Goal: Task Accomplishment & Management: Complete application form

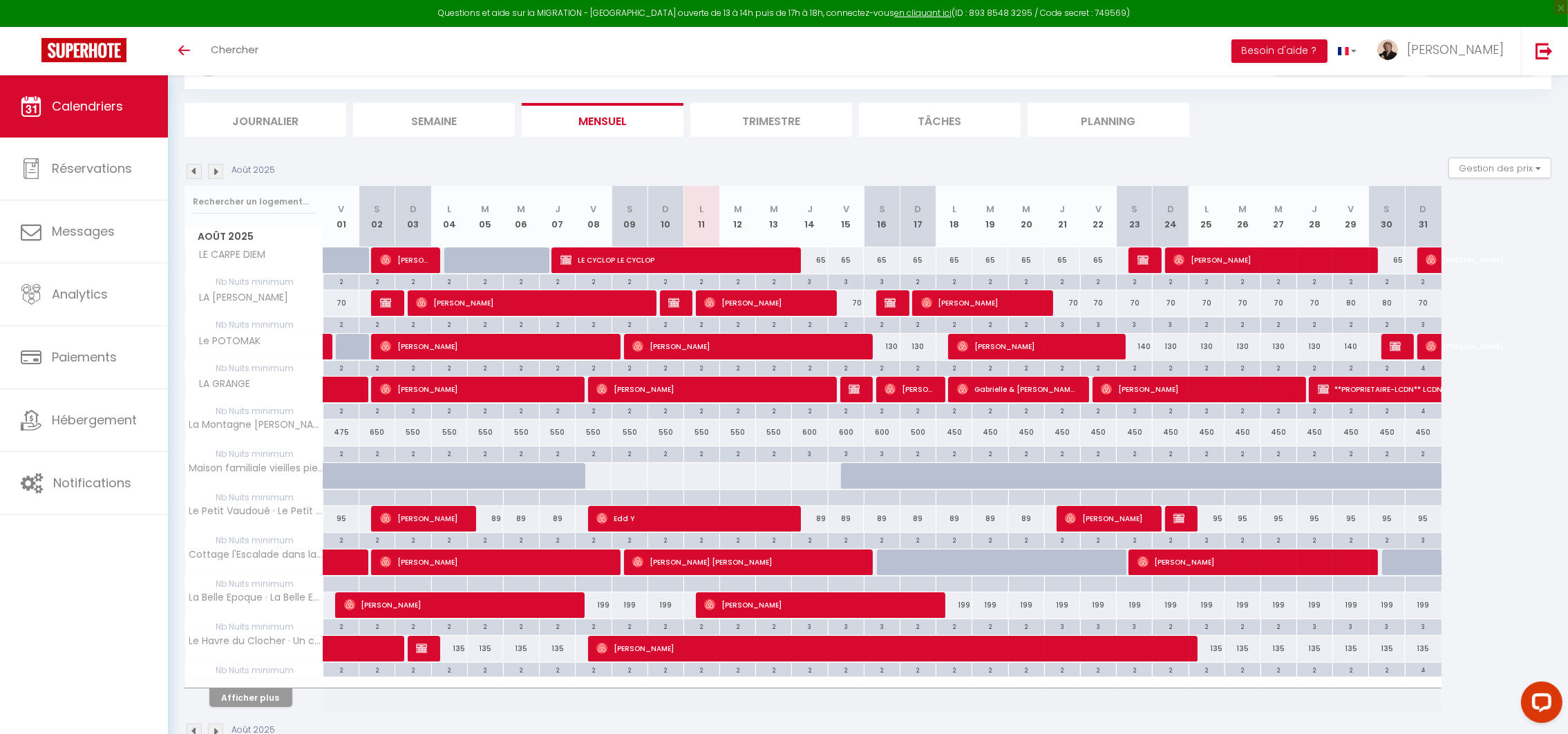
scroll to position [103, 0]
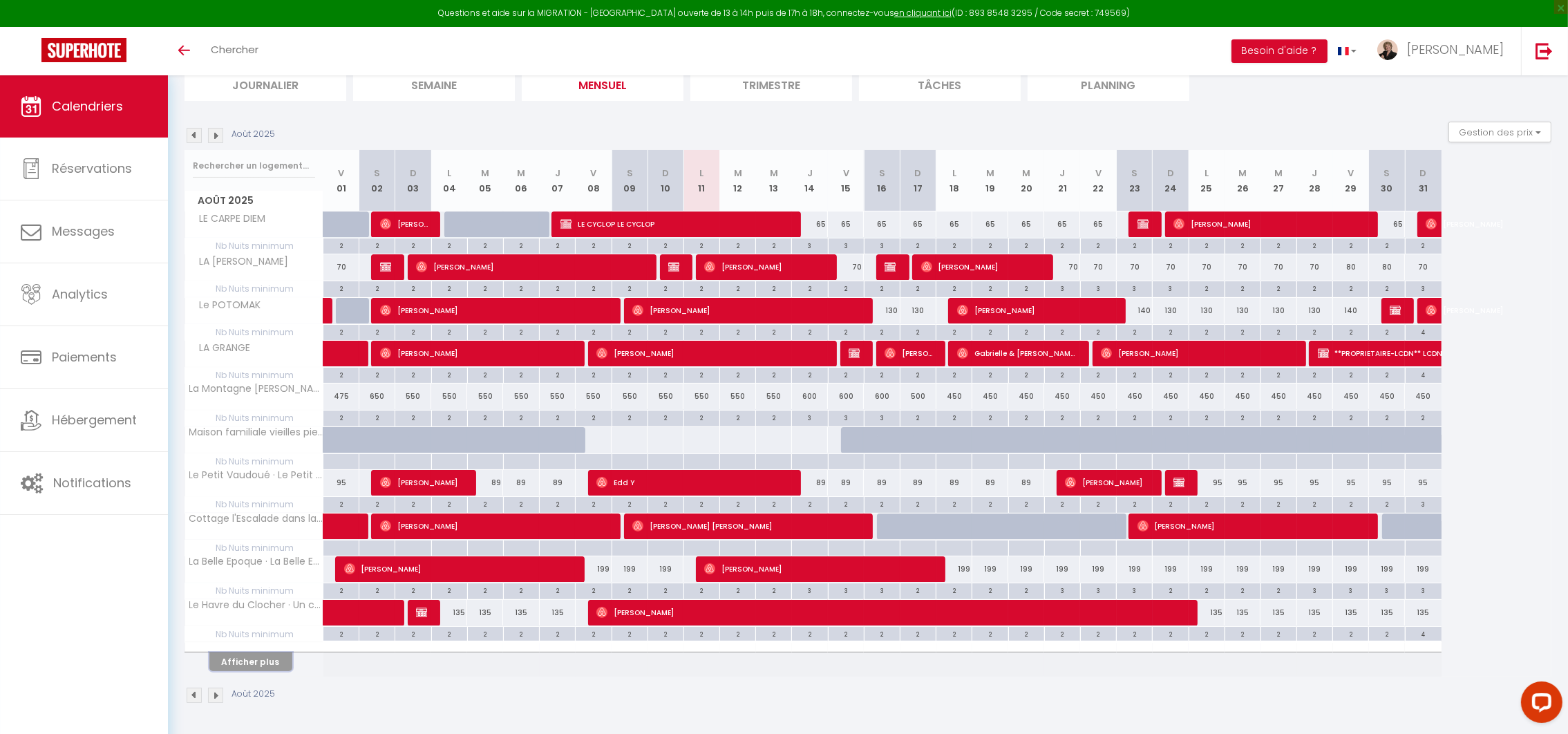
click at [258, 666] on button "Afficher plus" at bounding box center [251, 661] width 83 height 18
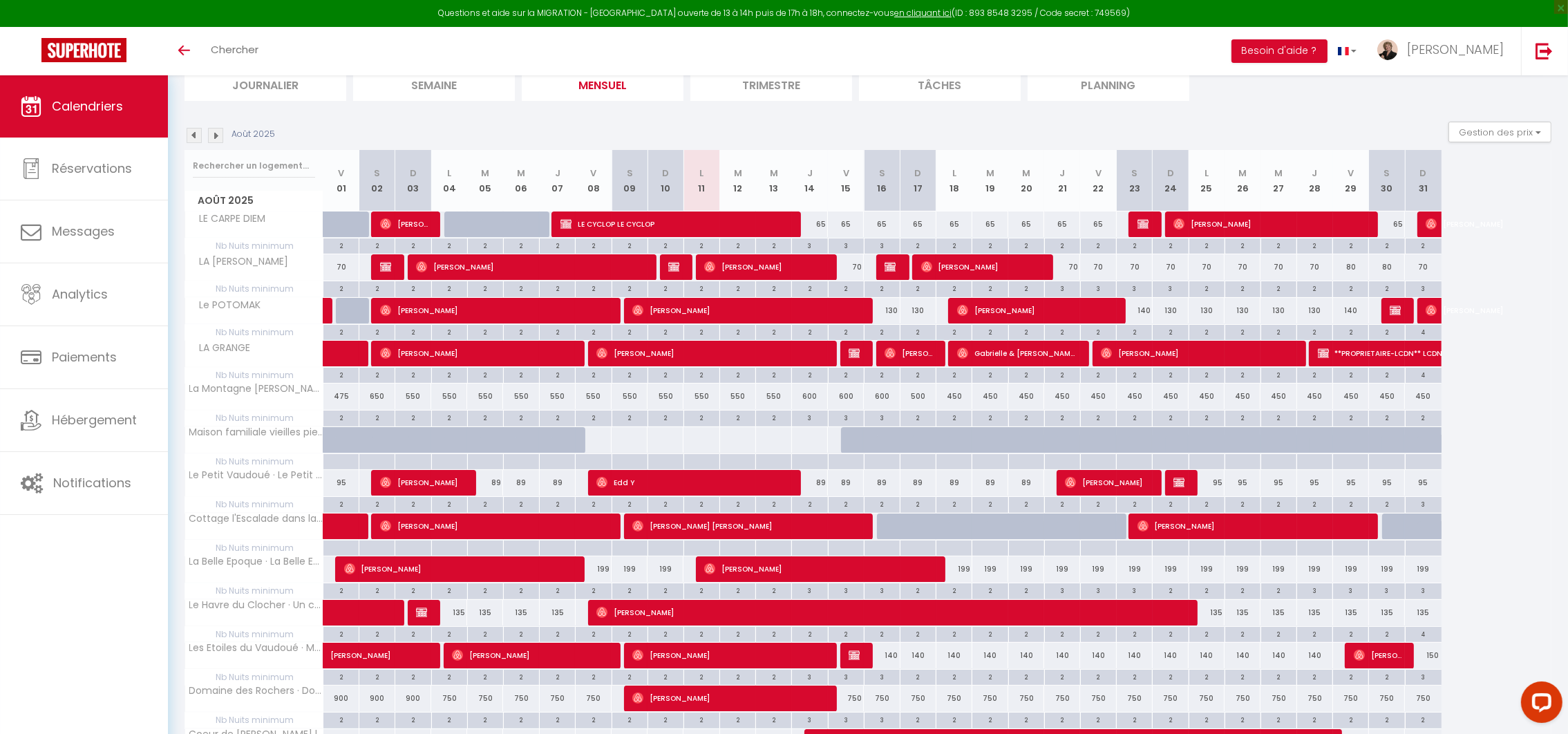
scroll to position [245, 0]
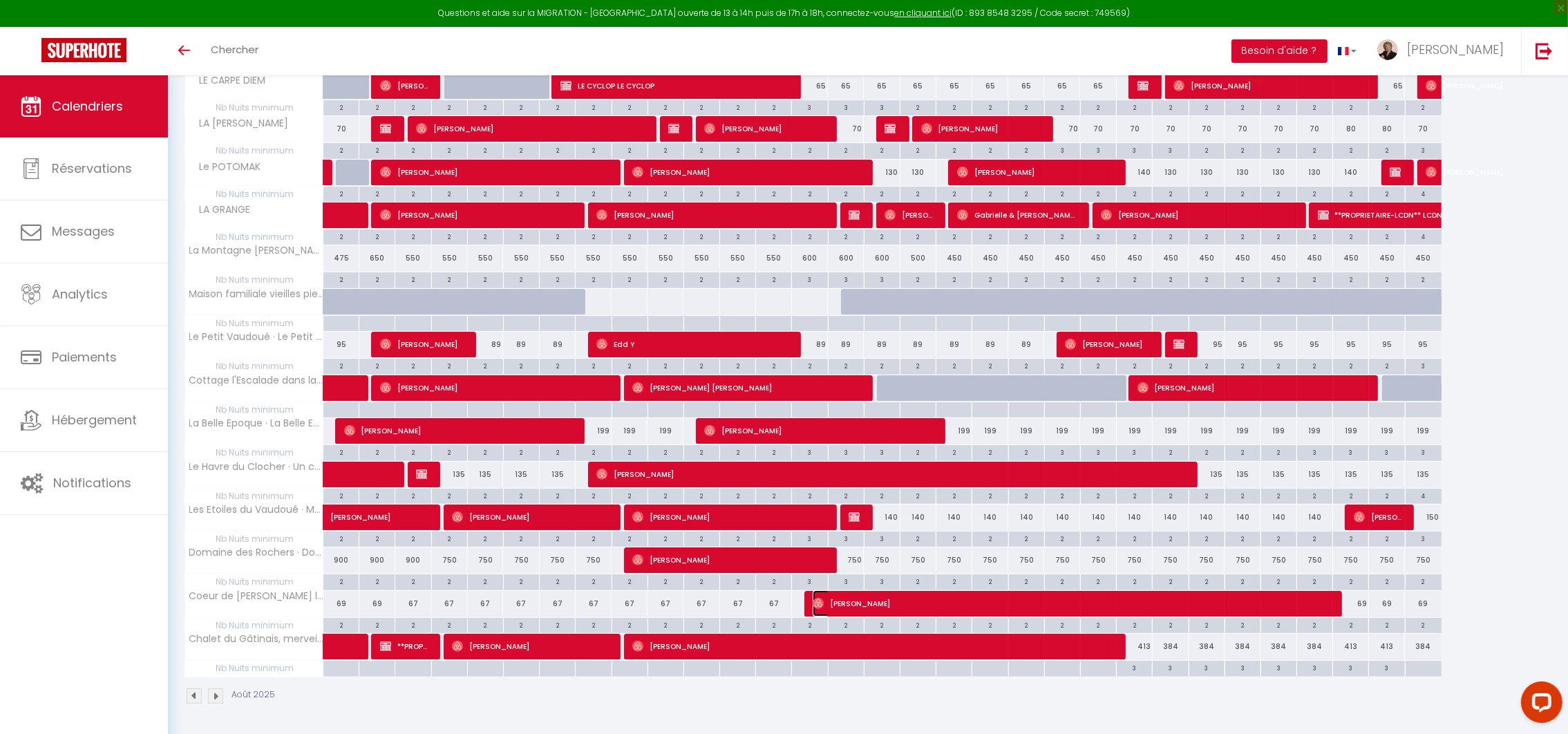
click at [849, 600] on span "[PERSON_NAME]" at bounding box center [1070, 603] width 515 height 26
select select "OK"
select select "0"
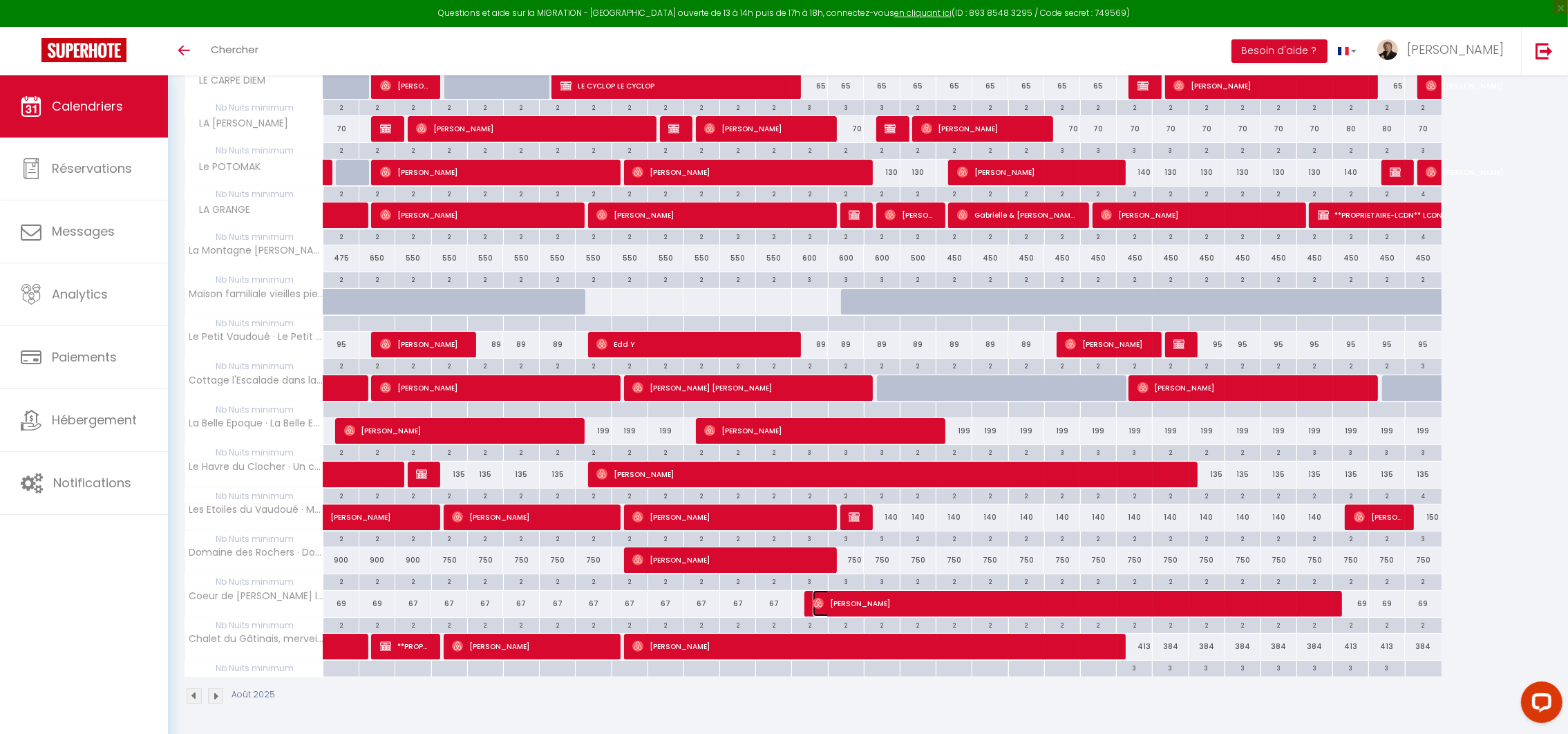
select select "1"
select select
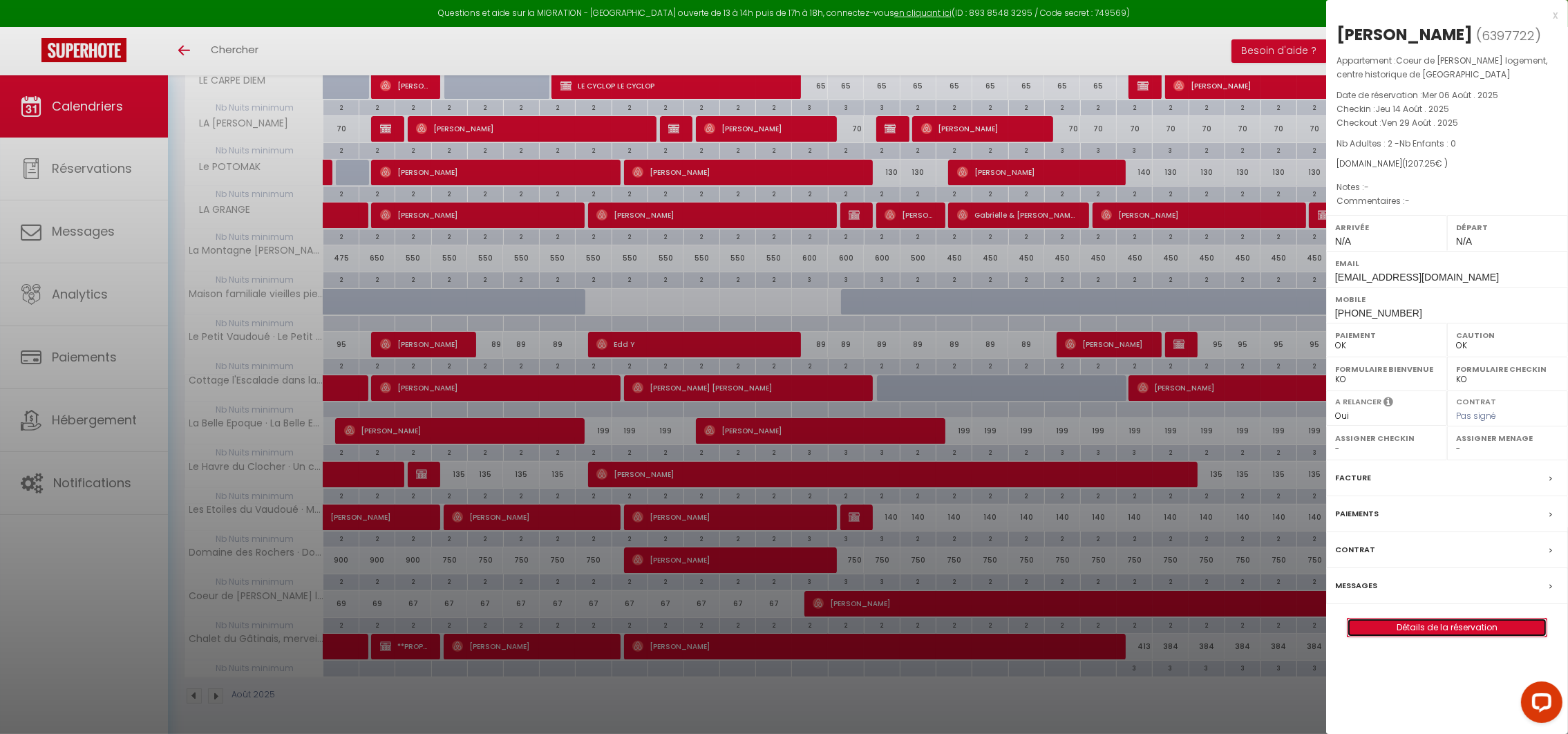
click at [1466, 630] on link "Détails de la réservation" at bounding box center [1447, 627] width 199 height 18
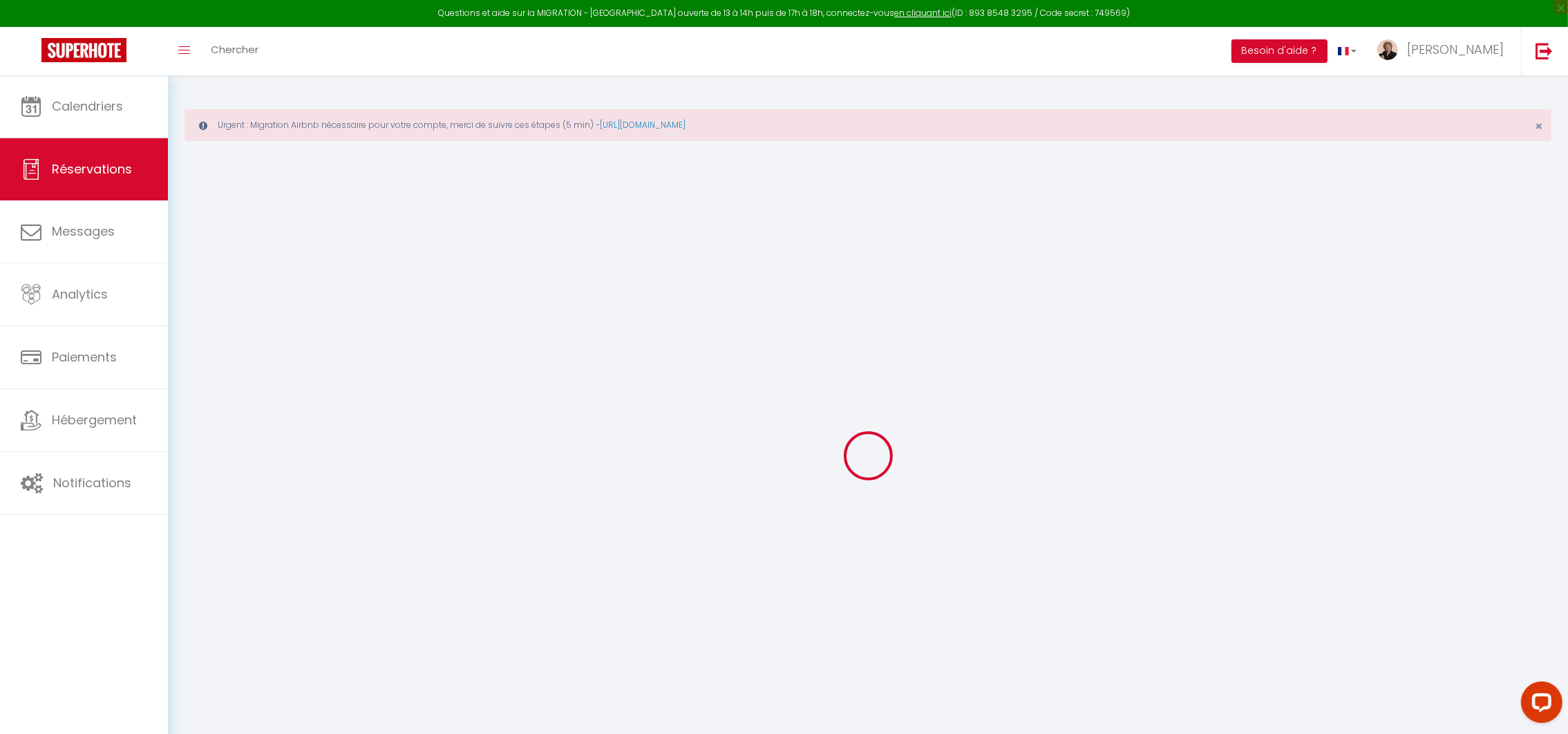
type input "[PERSON_NAME]"
type input "[EMAIL_ADDRESS][DOMAIN_NAME]"
type input "[PHONE_NUMBER]"
select select
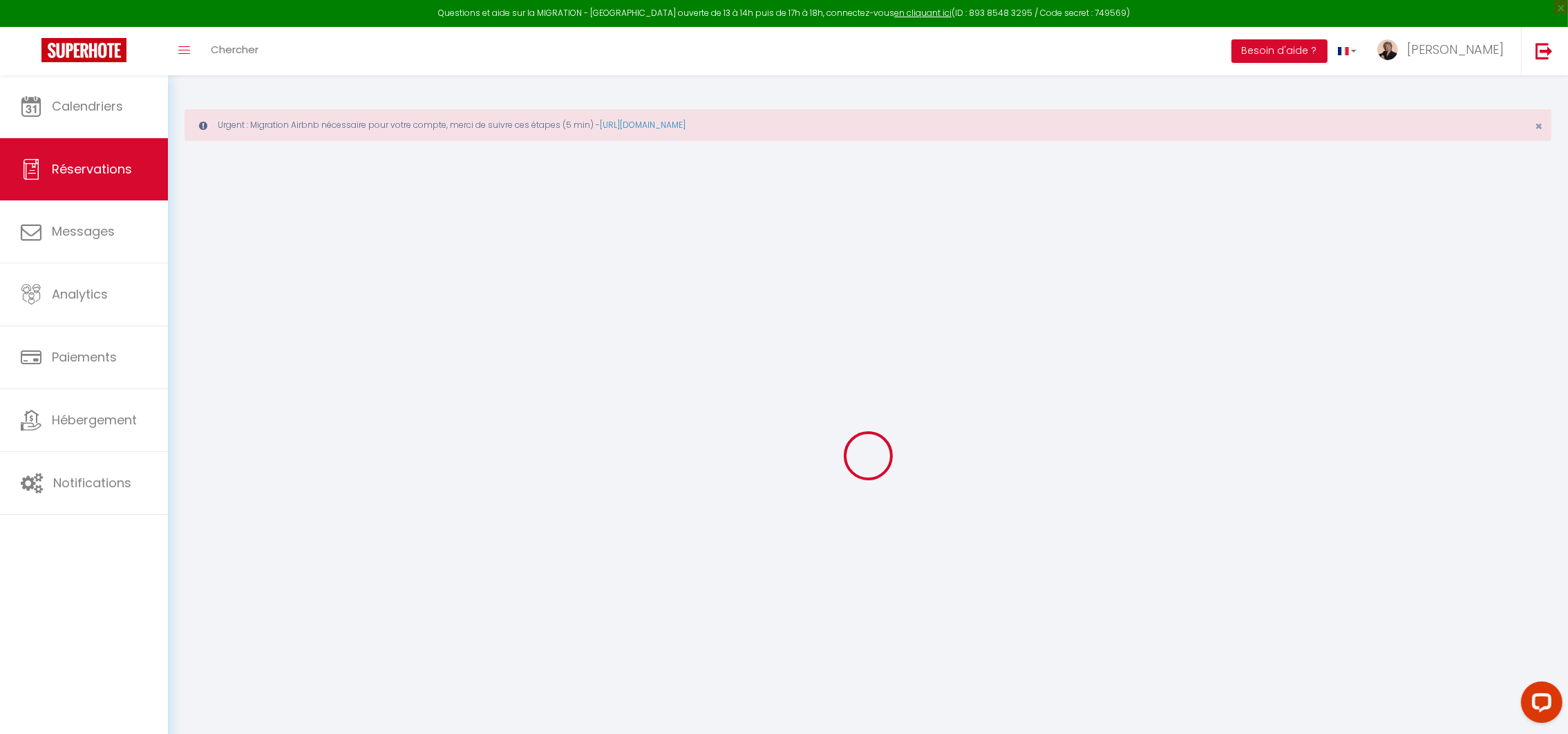
type input "165"
select select "71071"
select select "1"
select select
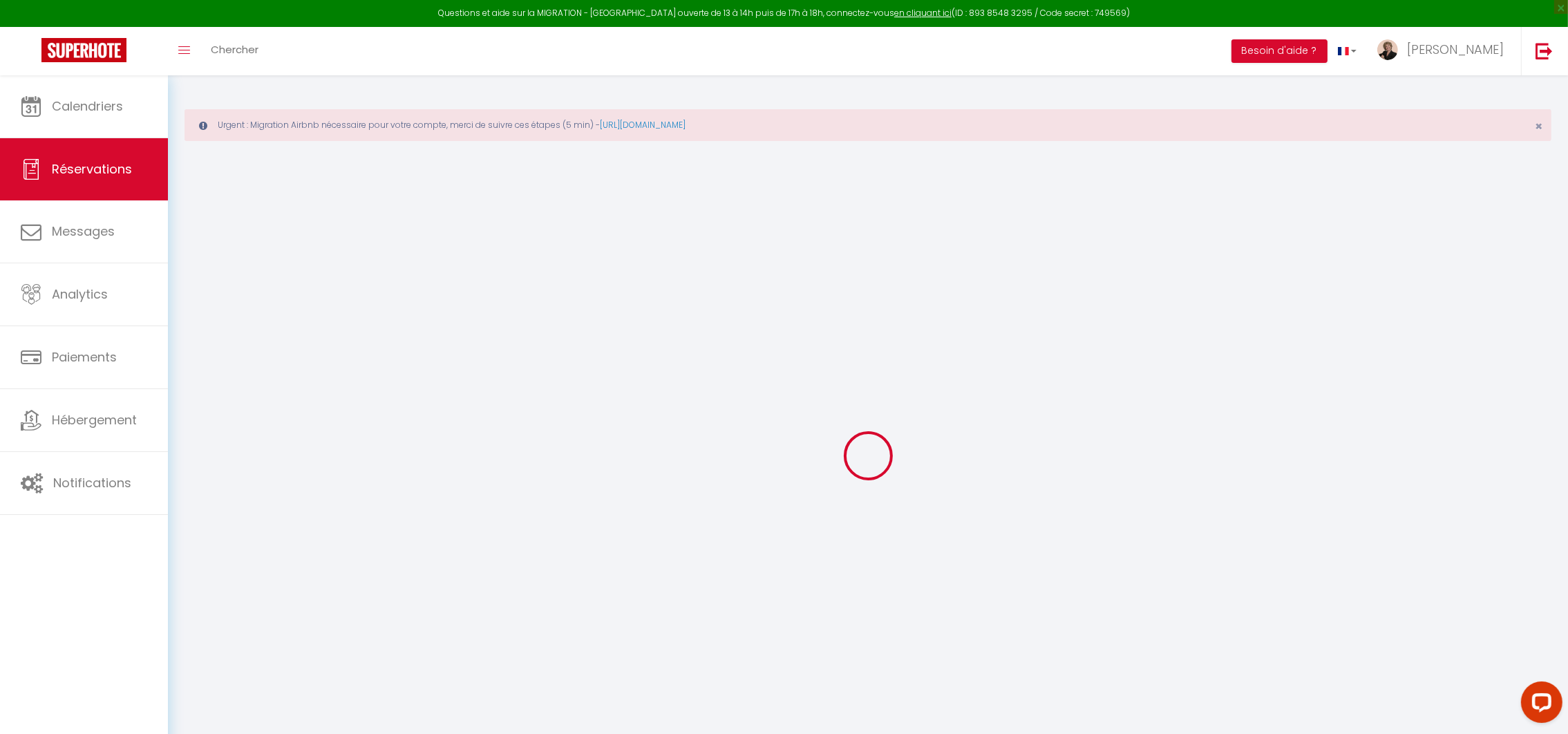
type input "2"
select select "12"
select select
type input "1100"
checkbox input "false"
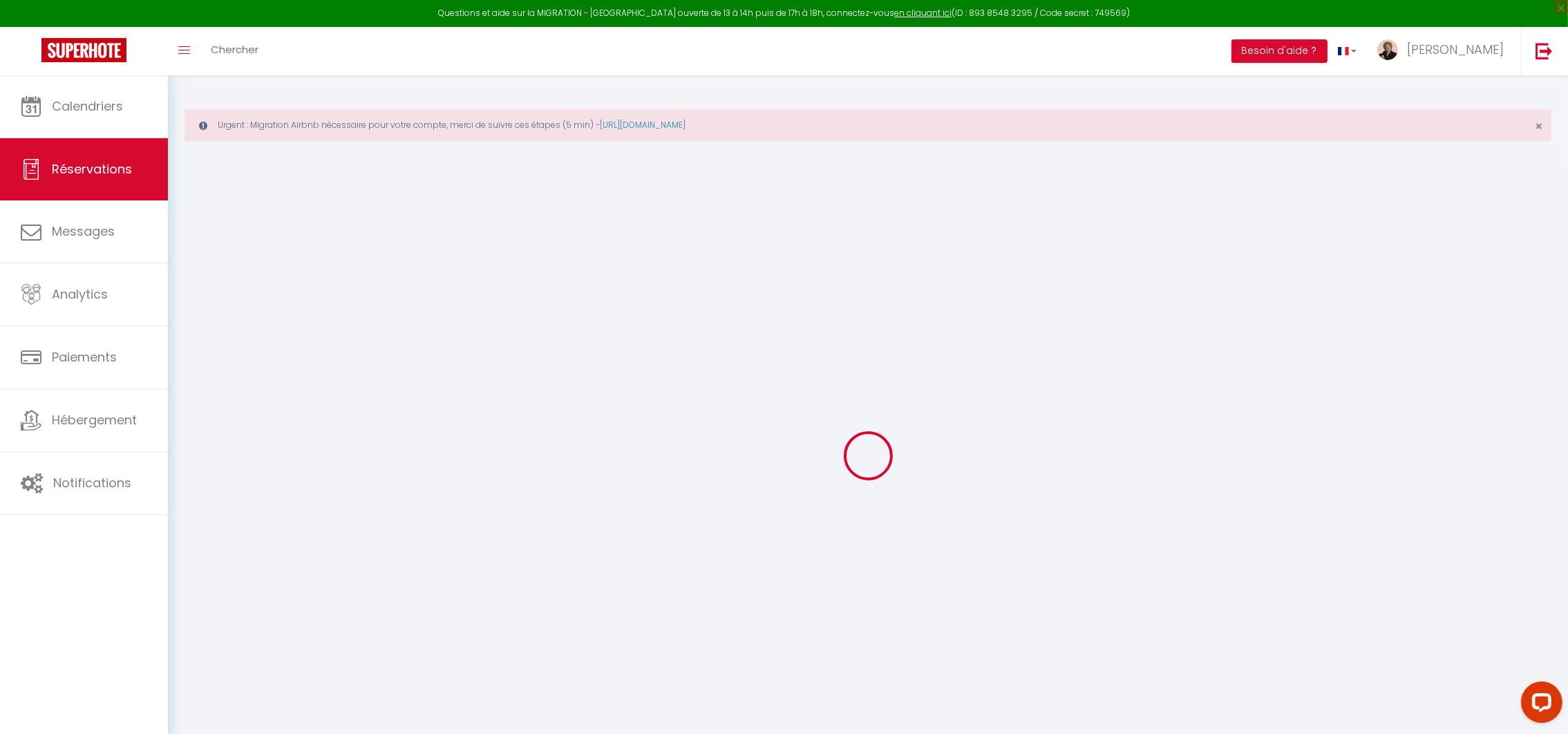
type input "0"
select select "1"
type input "0"
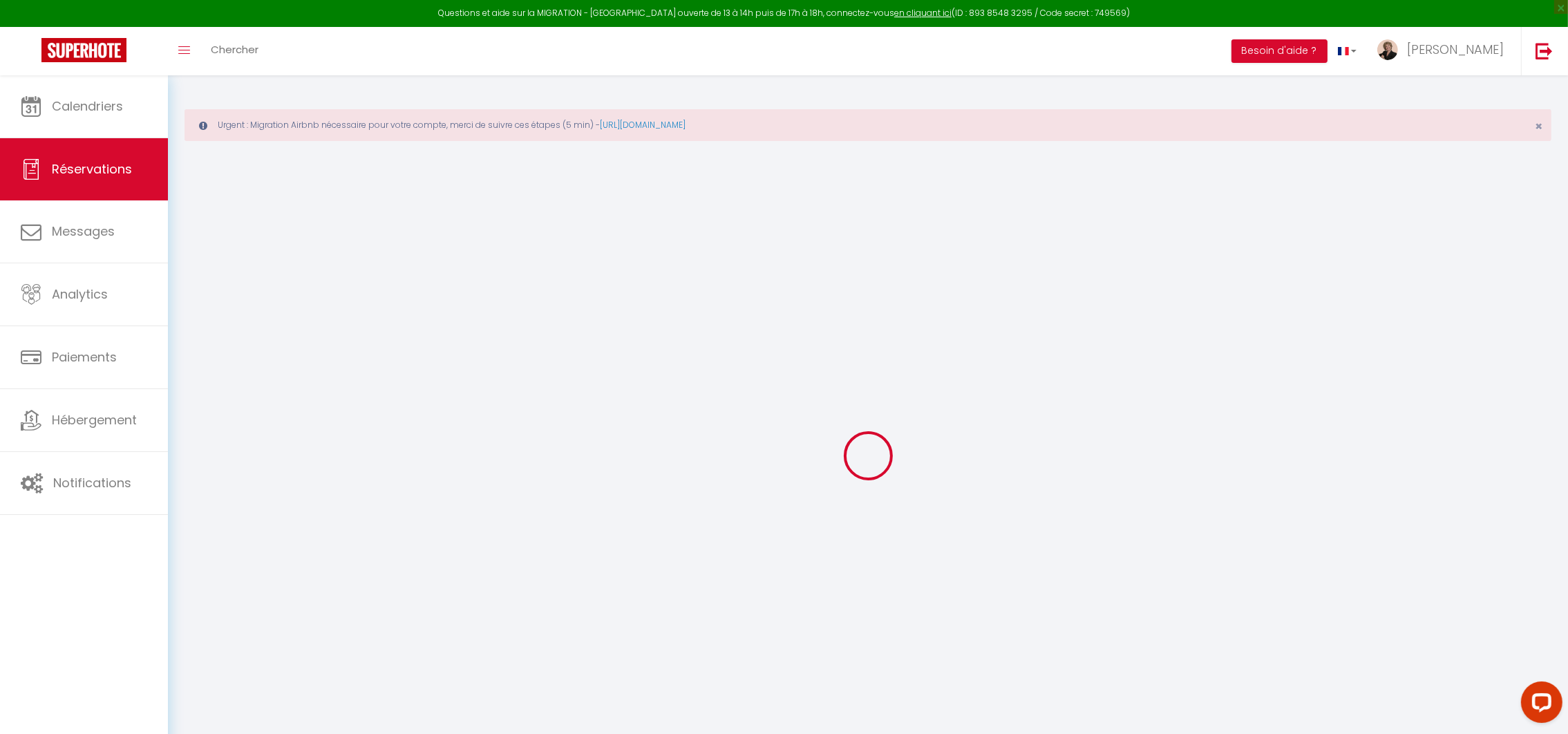
select select
select select "15"
checkbox input "false"
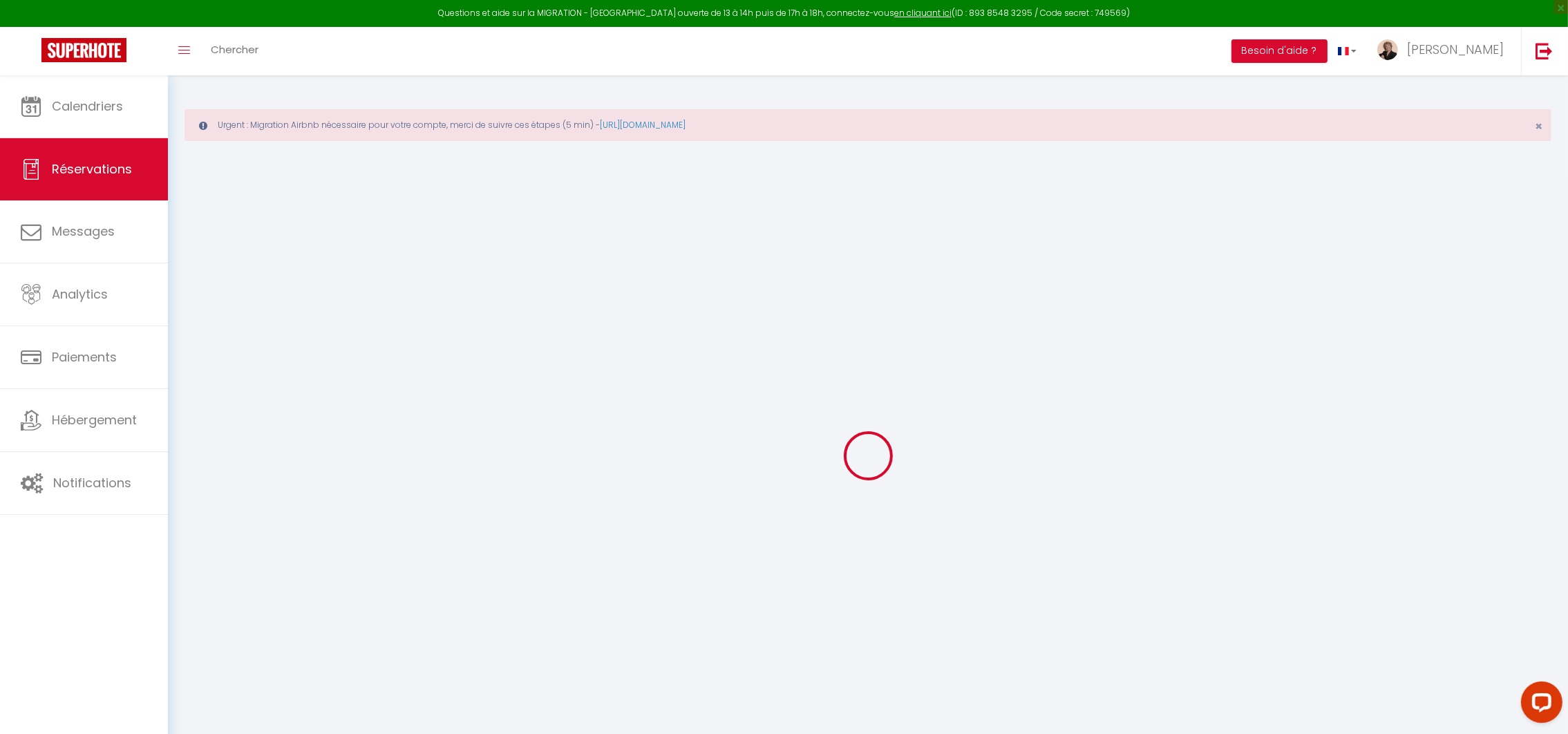
select select
checkbox input "false"
select select
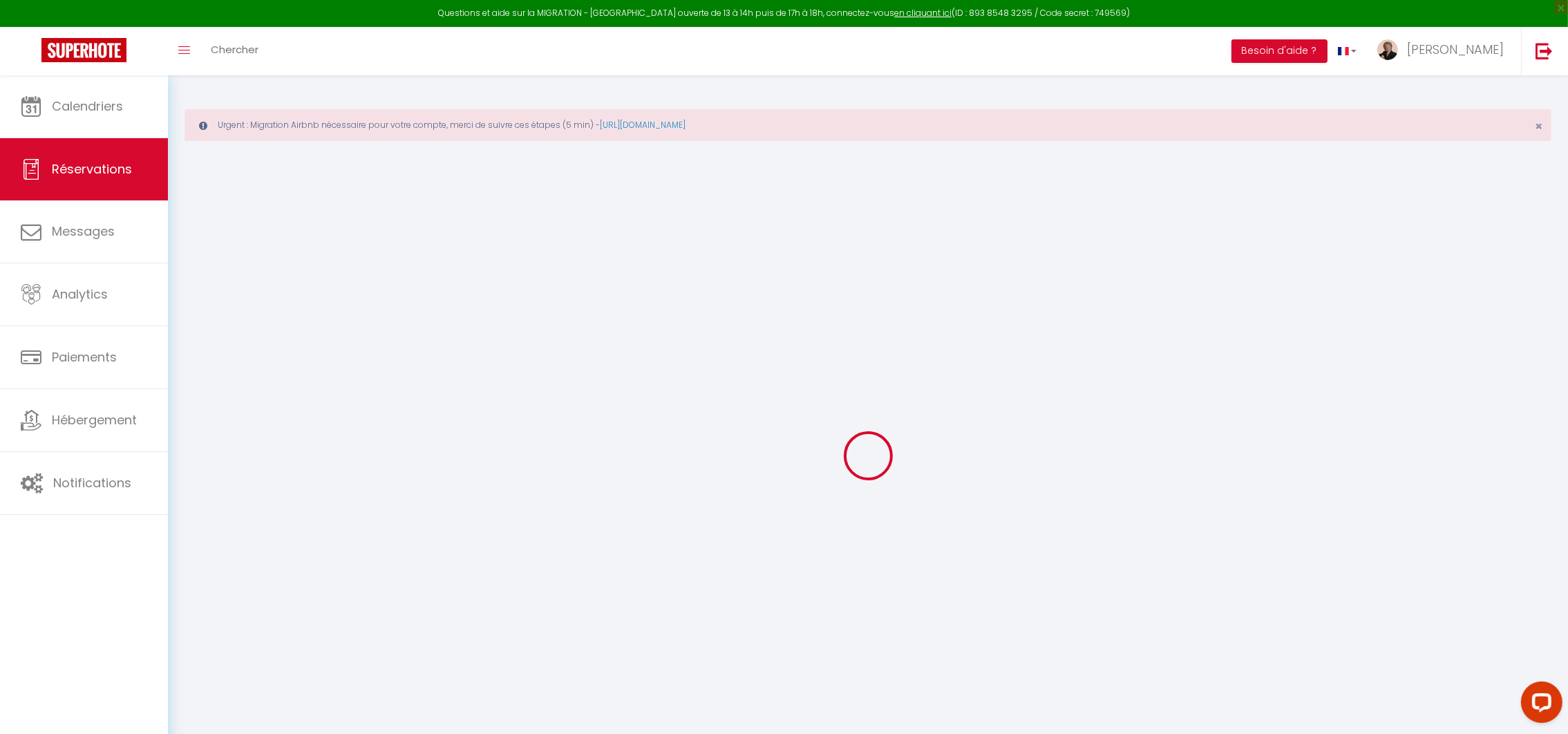
select select
checkbox input "false"
select select
type input "107.25"
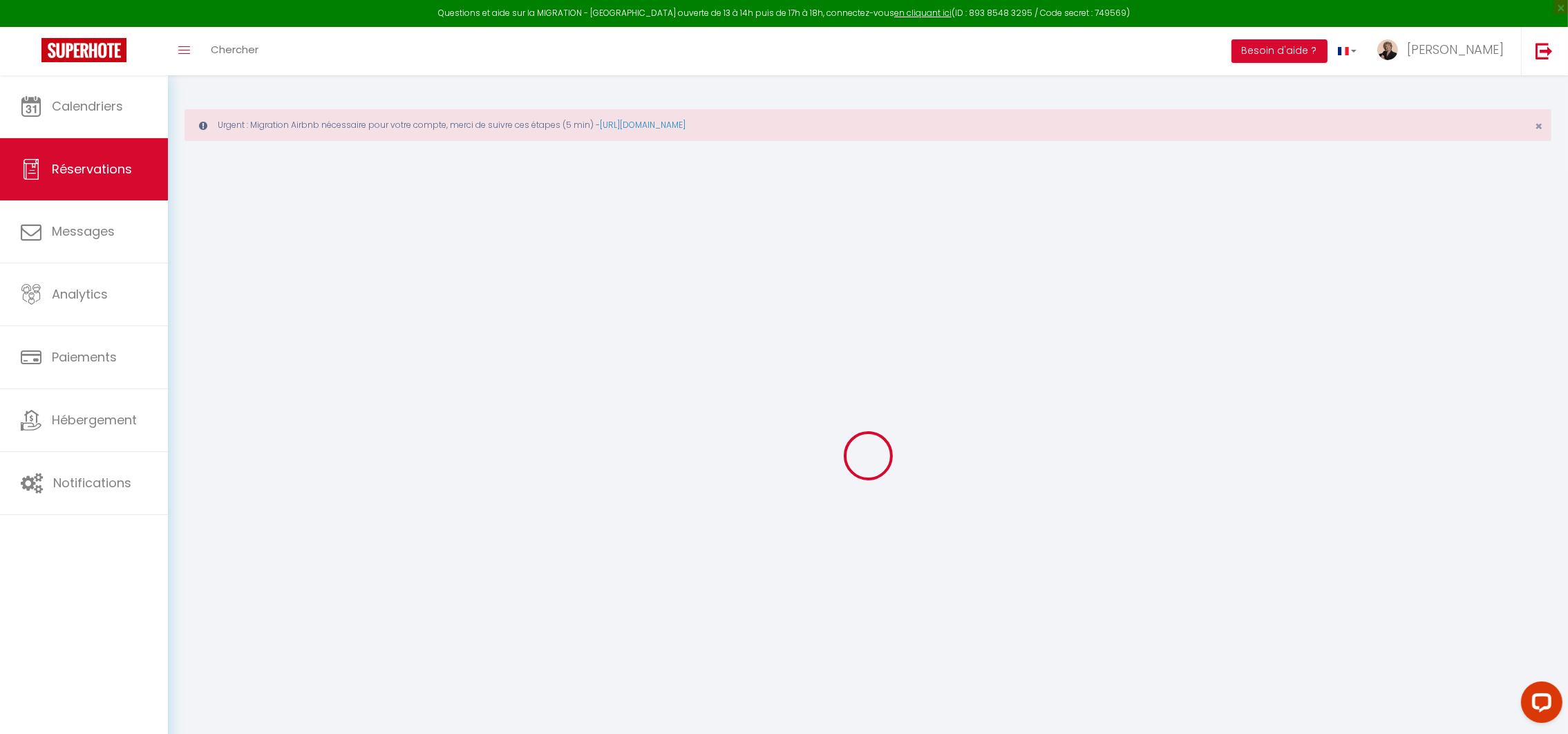
select select
checkbox input "false"
select select
checkbox input "false"
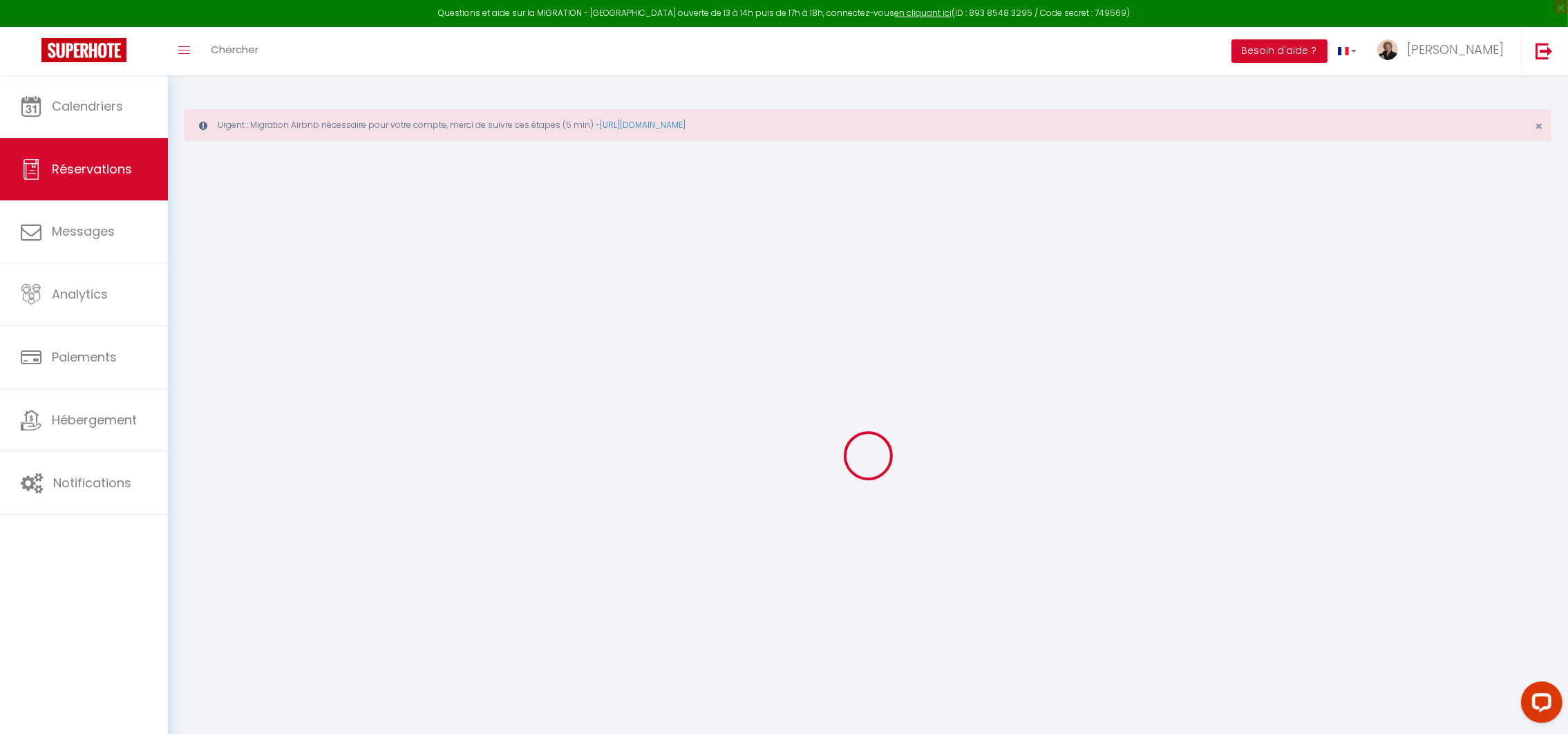
select select
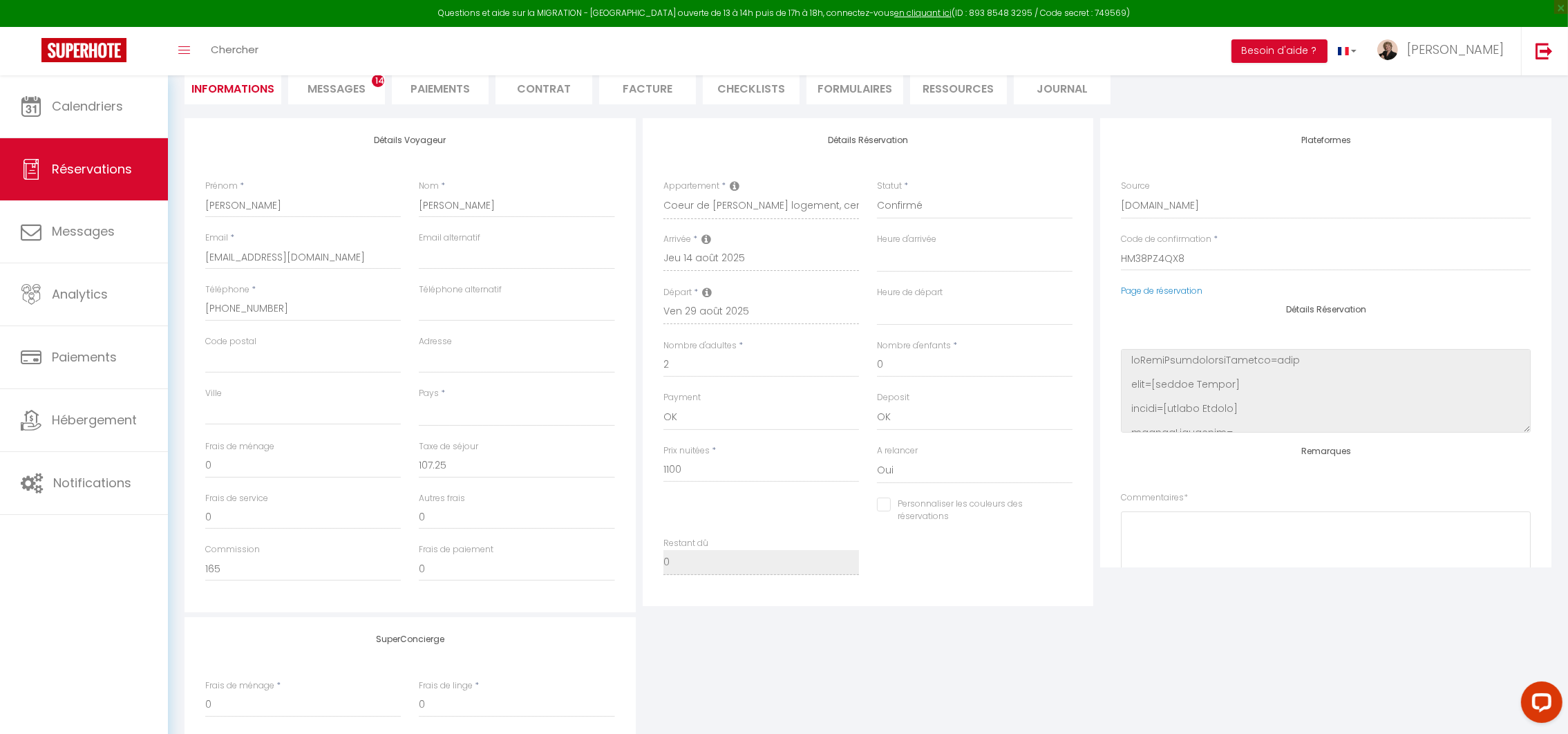
scroll to position [207, 0]
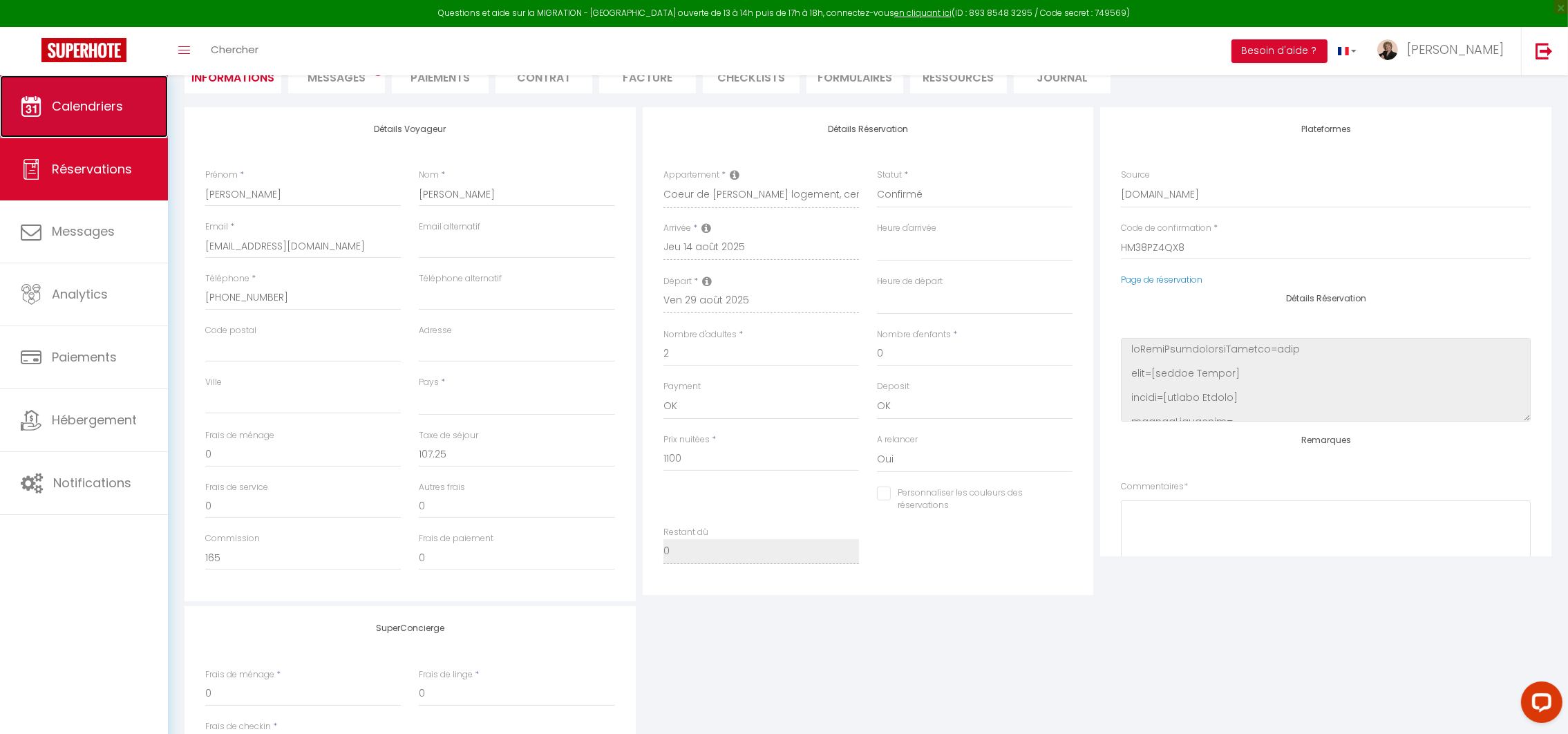
click at [93, 99] on span "Calendriers" at bounding box center [87, 106] width 71 height 18
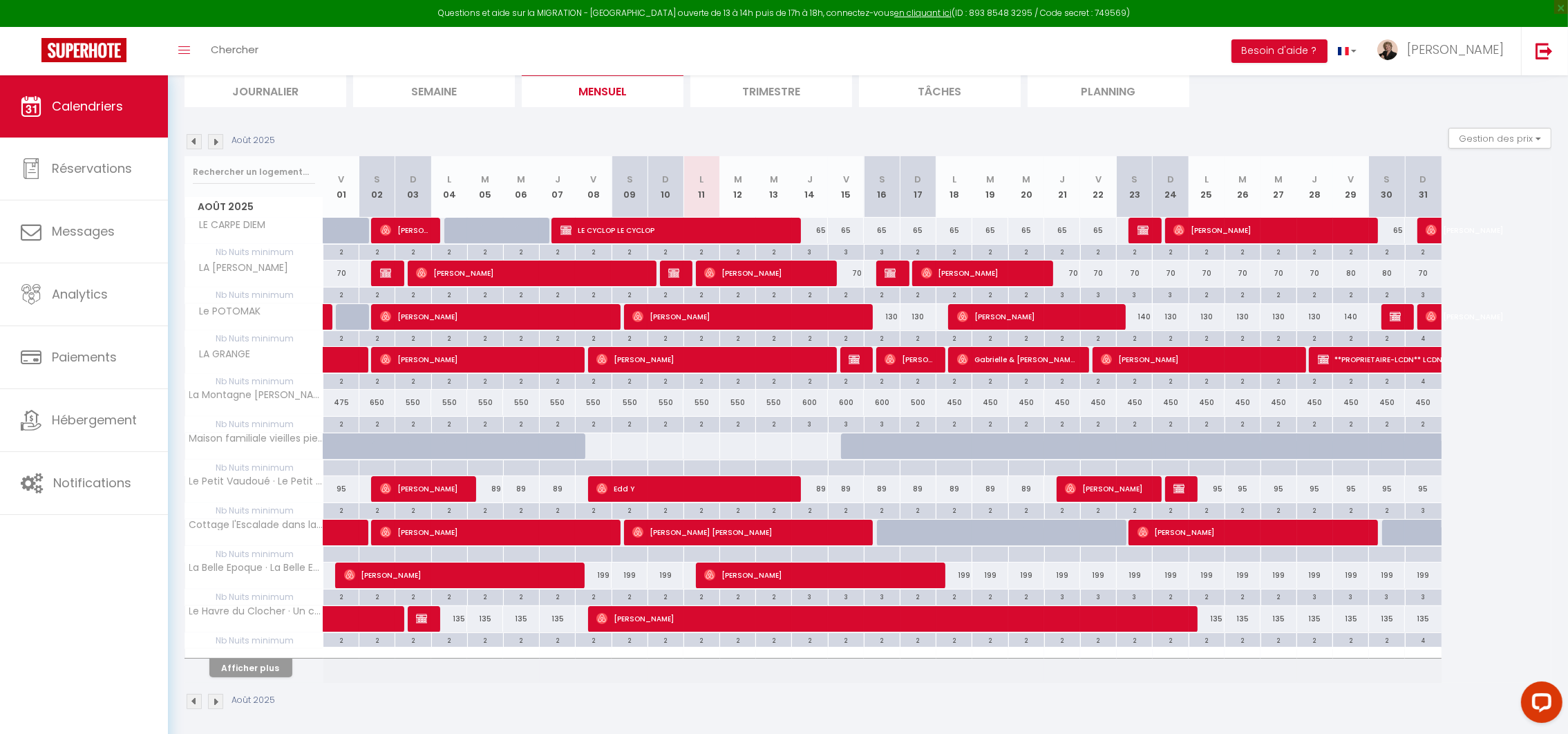
scroll to position [164, 0]
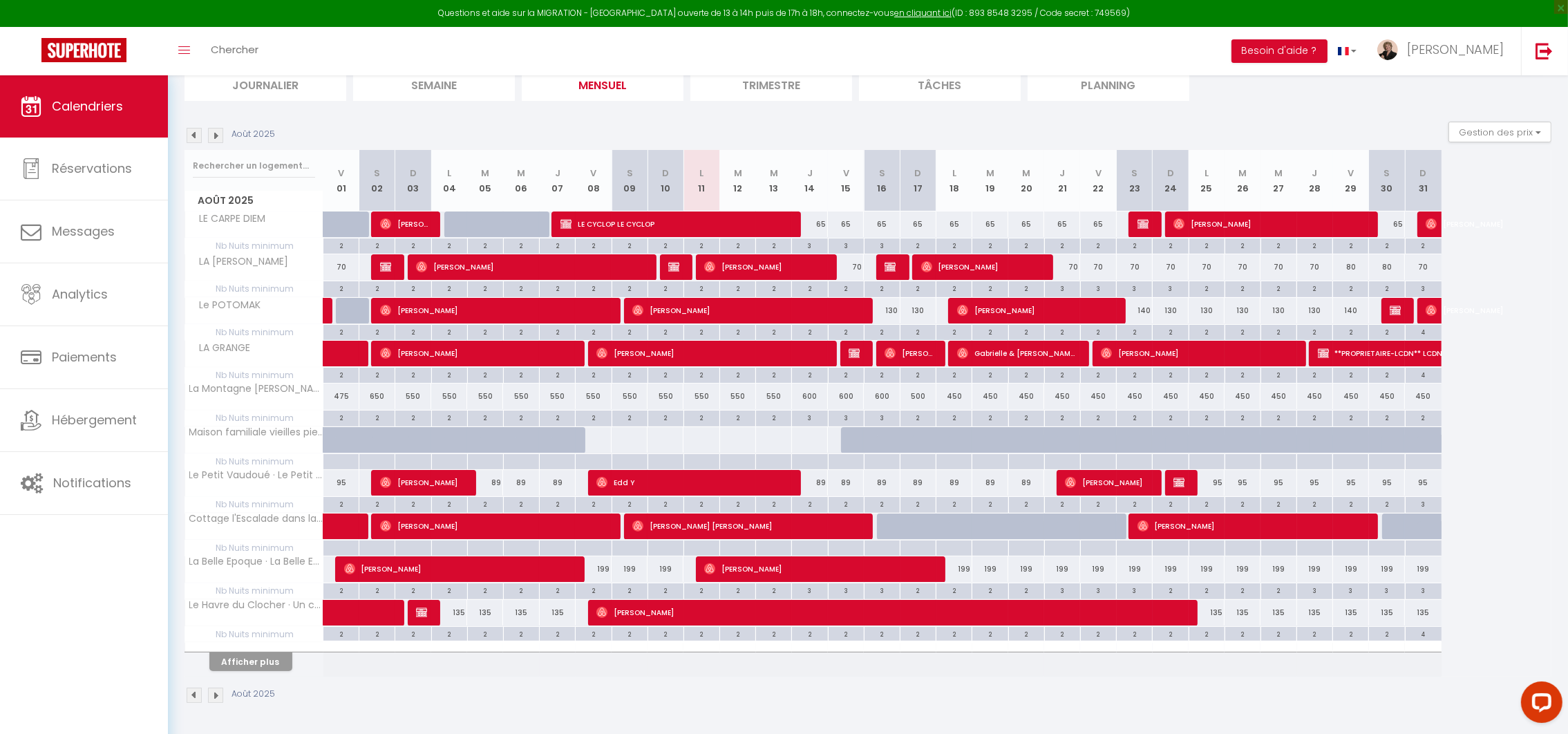
click at [212, 136] on img at bounding box center [216, 136] width 15 height 15
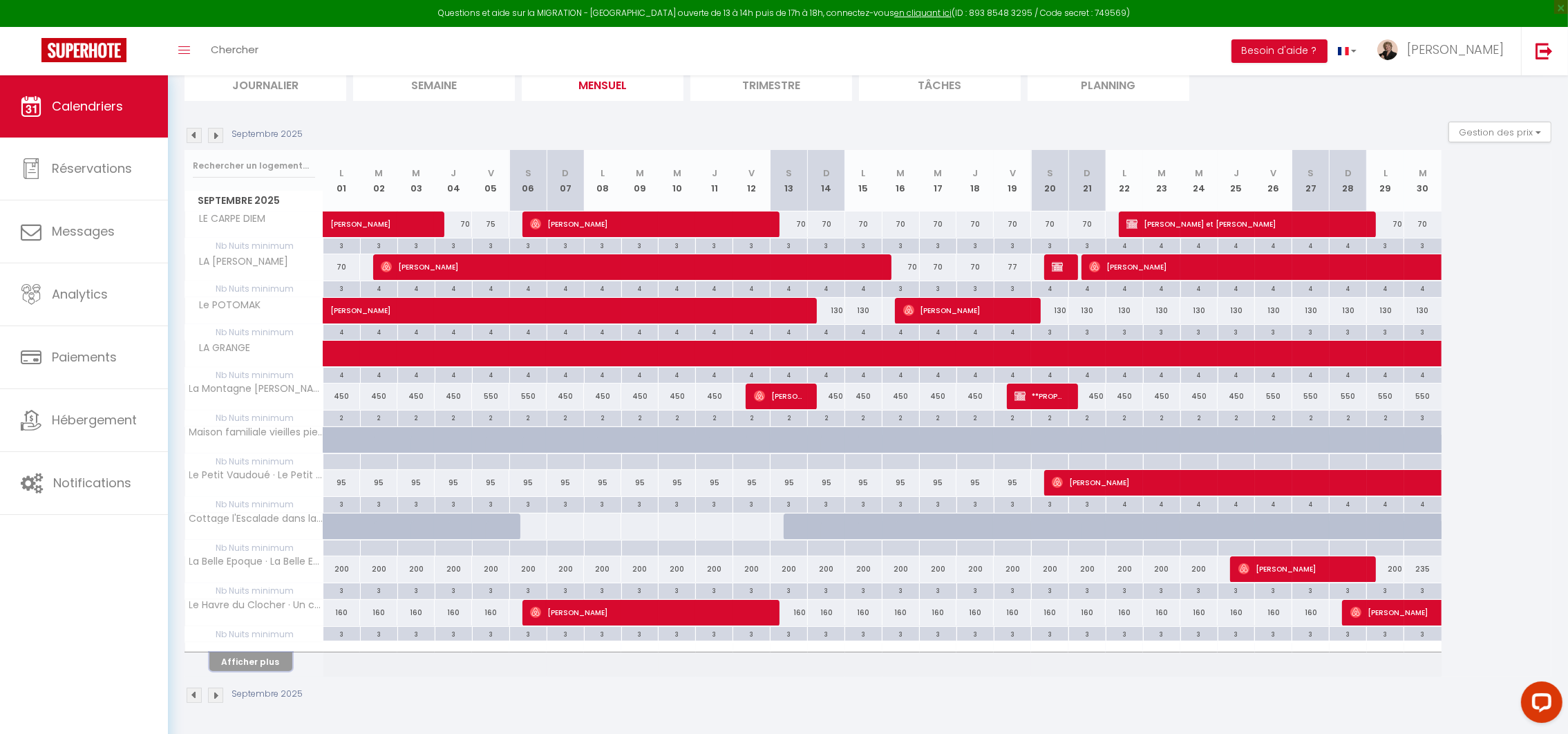
click at [255, 656] on button "Afficher plus" at bounding box center [251, 661] width 83 height 18
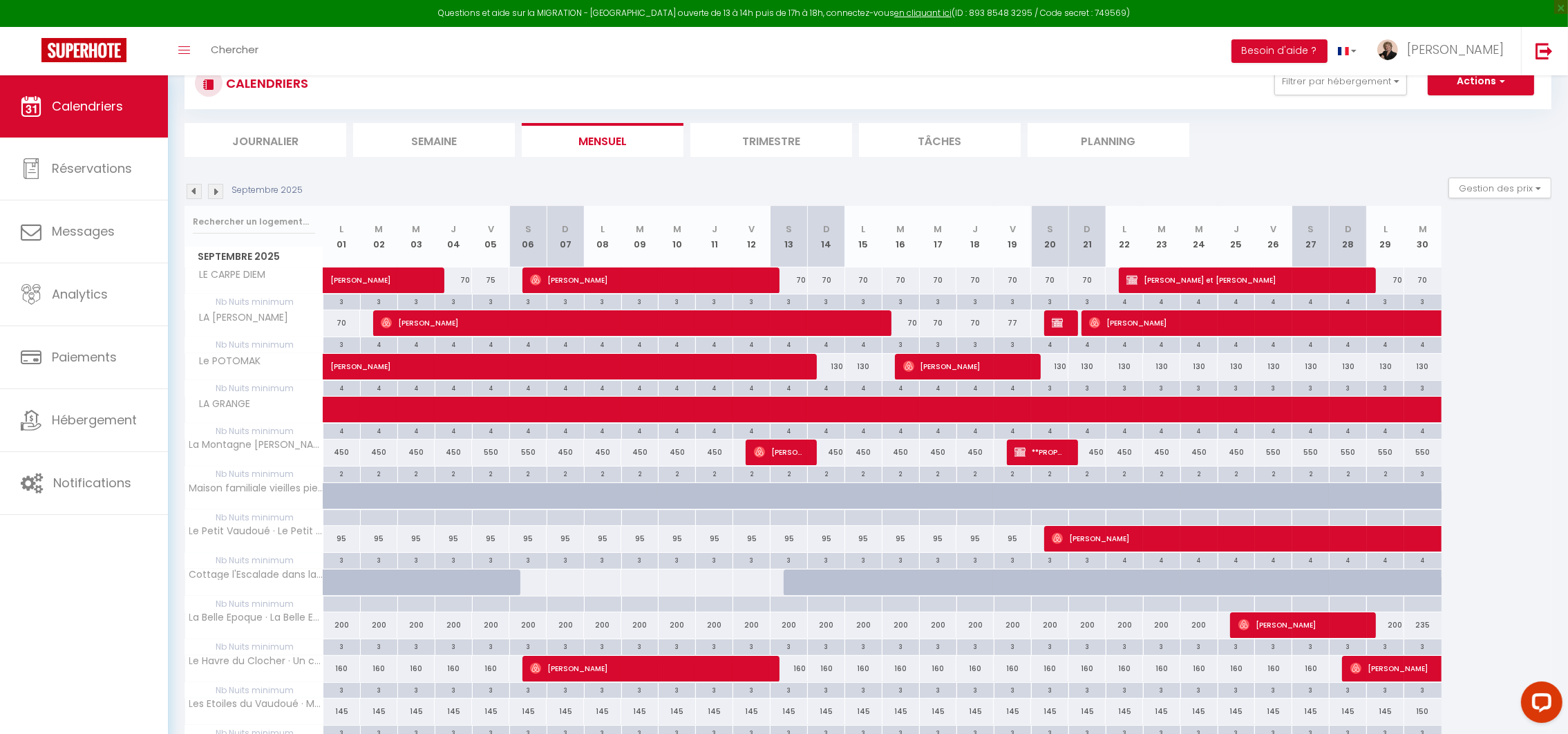
scroll to position [97, 0]
